Goal: Information Seeking & Learning: Learn about a topic

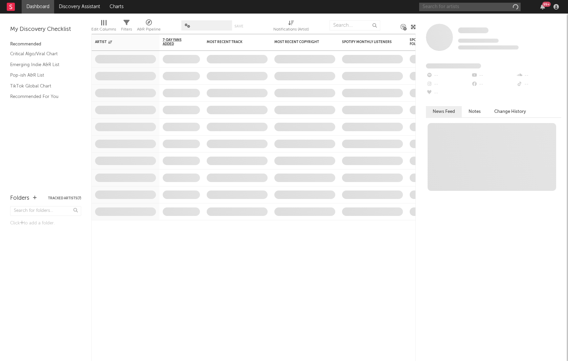
click at [439, 9] on input "text" at bounding box center [471, 7] width 102 height 8
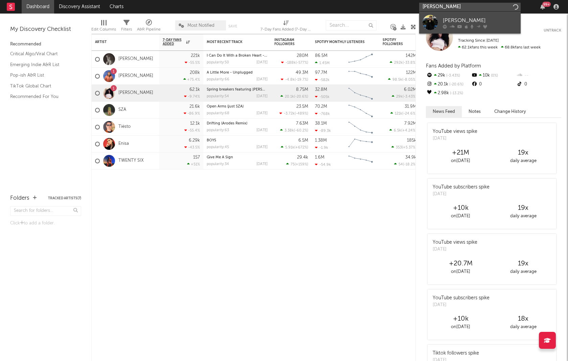
type input "[PERSON_NAME]"
click at [448, 19] on div "[PERSON_NAME]" at bounding box center [480, 20] width 74 height 8
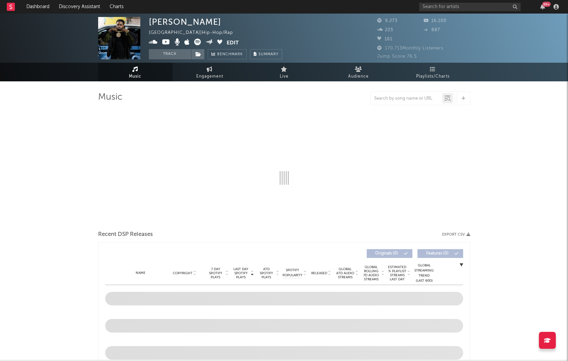
select select "6m"
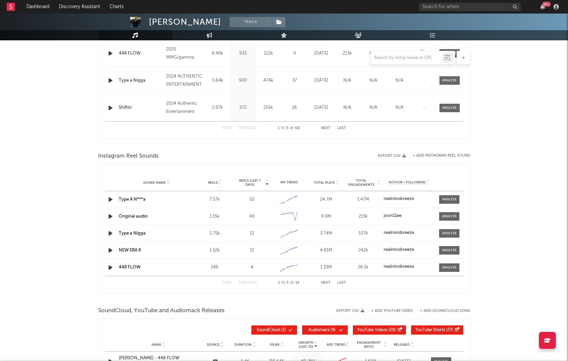
scroll to position [357, 0]
